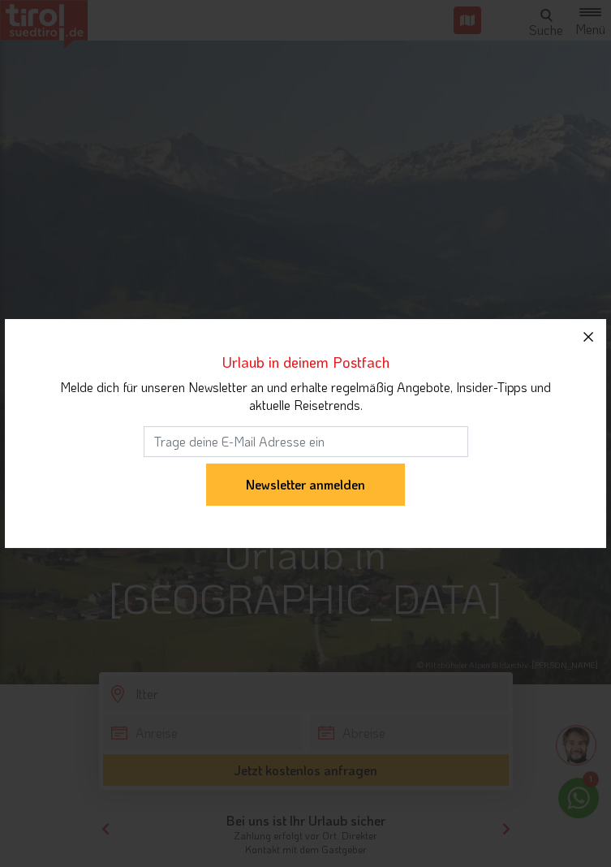
click at [584, 344] on icon "button" at bounding box center [588, 336] width 19 height 19
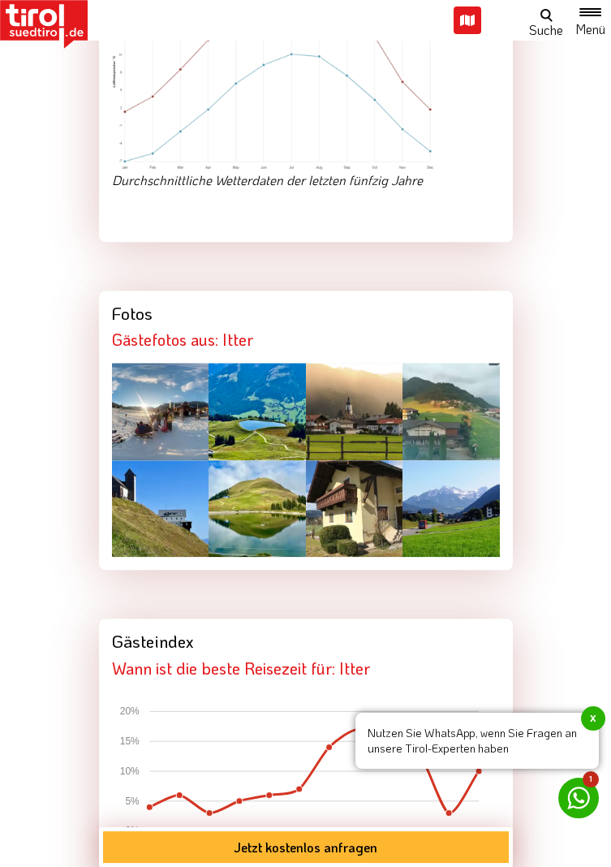
scroll to position [3278, 0]
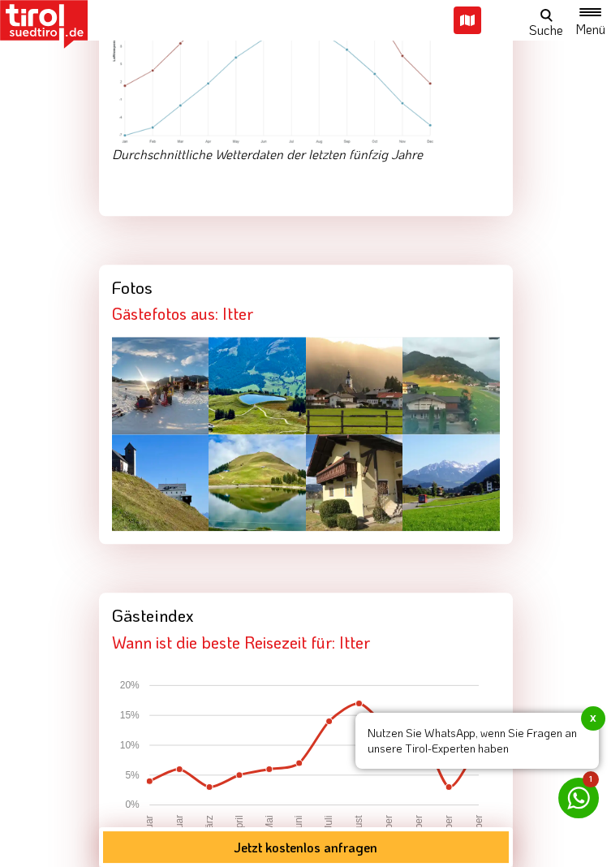
click at [170, 337] on div at bounding box center [160, 385] width 97 height 97
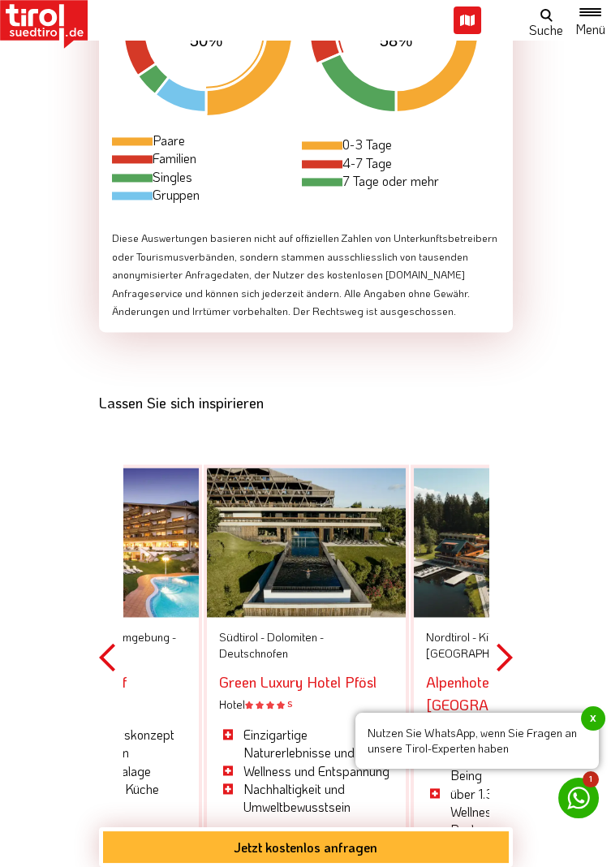
scroll to position [4164, 0]
